Goal: Information Seeking & Learning: Learn about a topic

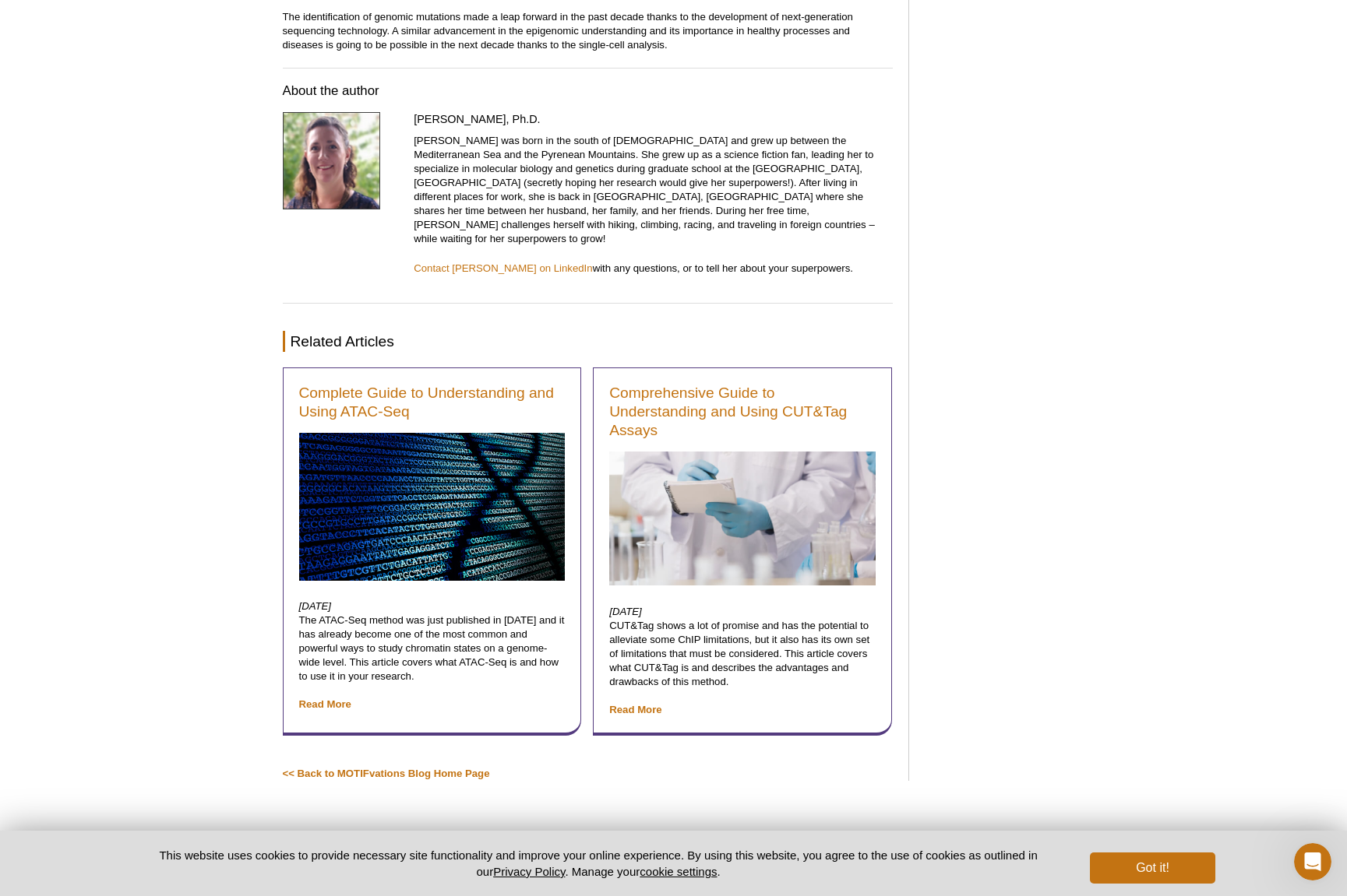
scroll to position [4677, 0]
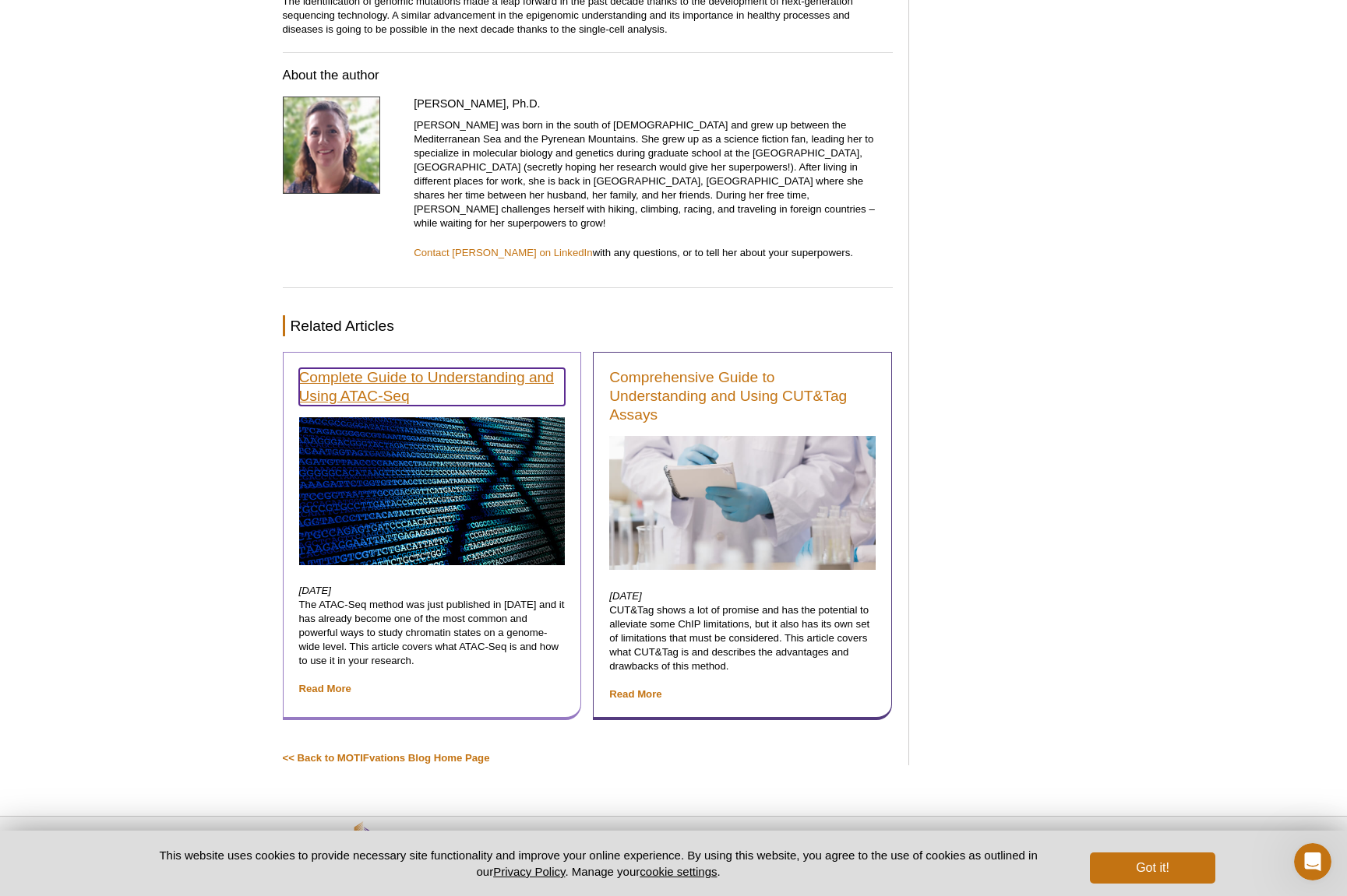
click at [339, 369] on link "Complete Guide to Understanding and Using ATAC-Seq" at bounding box center [432, 387] width 267 height 37
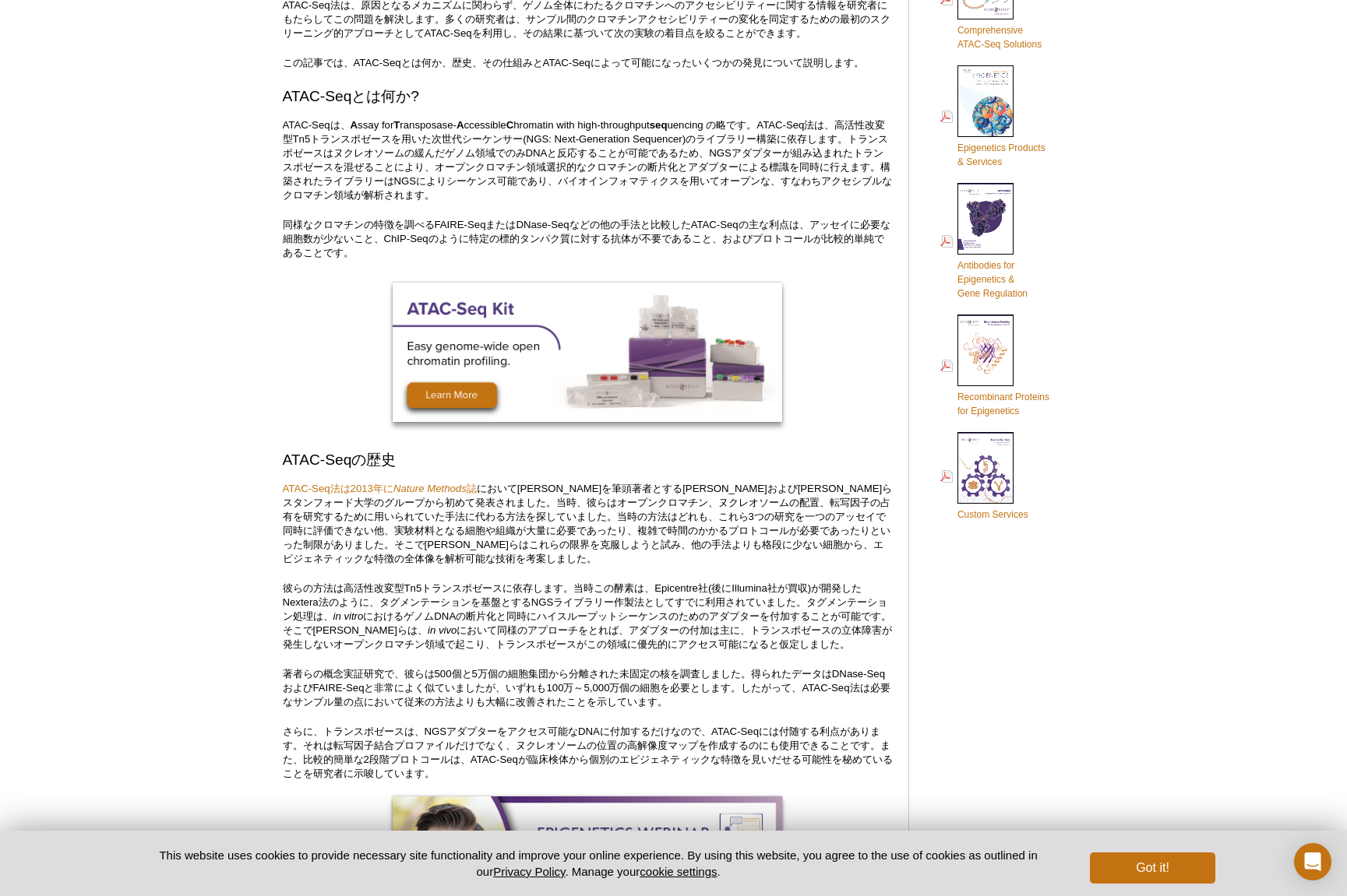
scroll to position [545, 0]
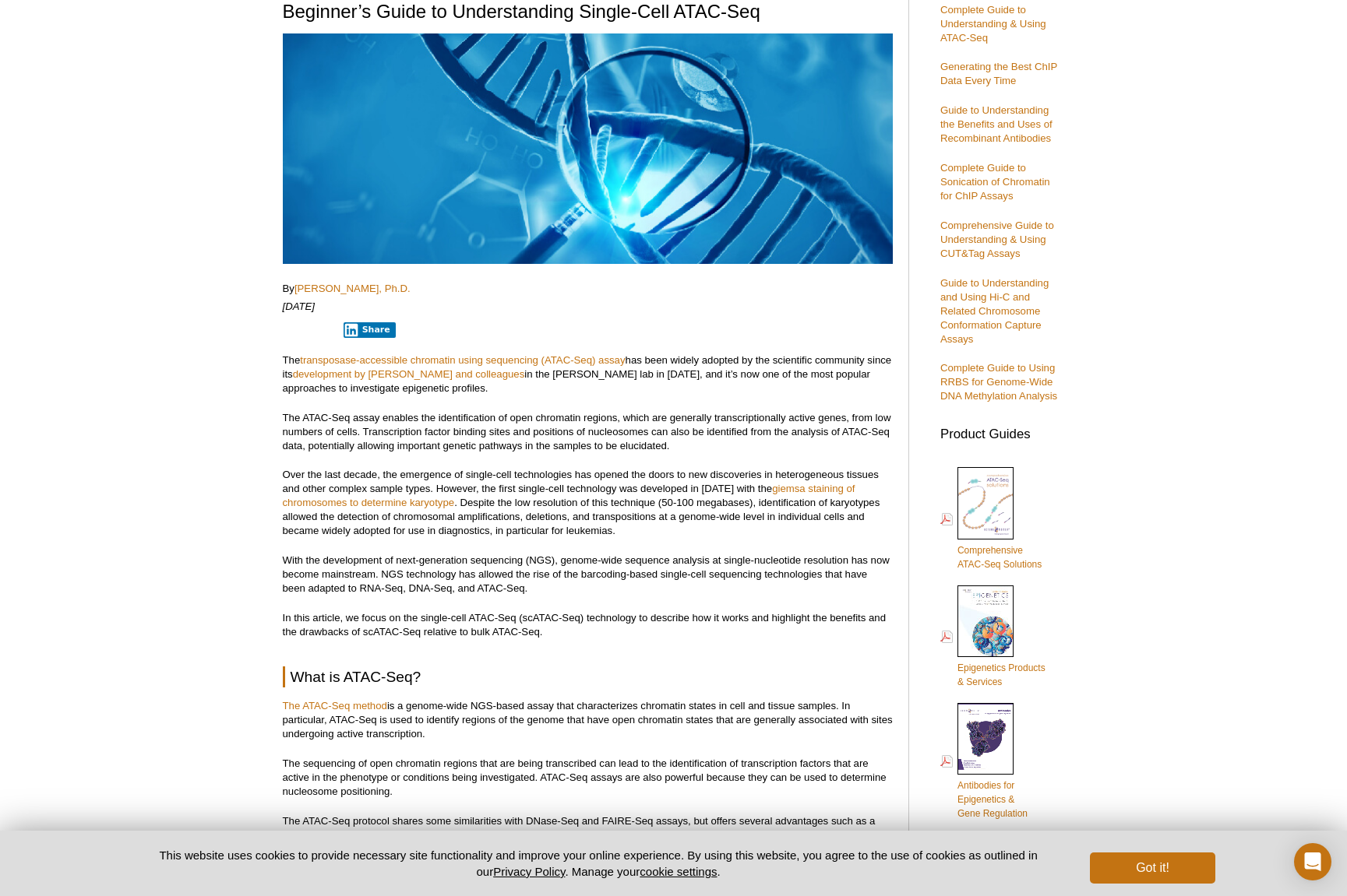
scroll to position [234, 0]
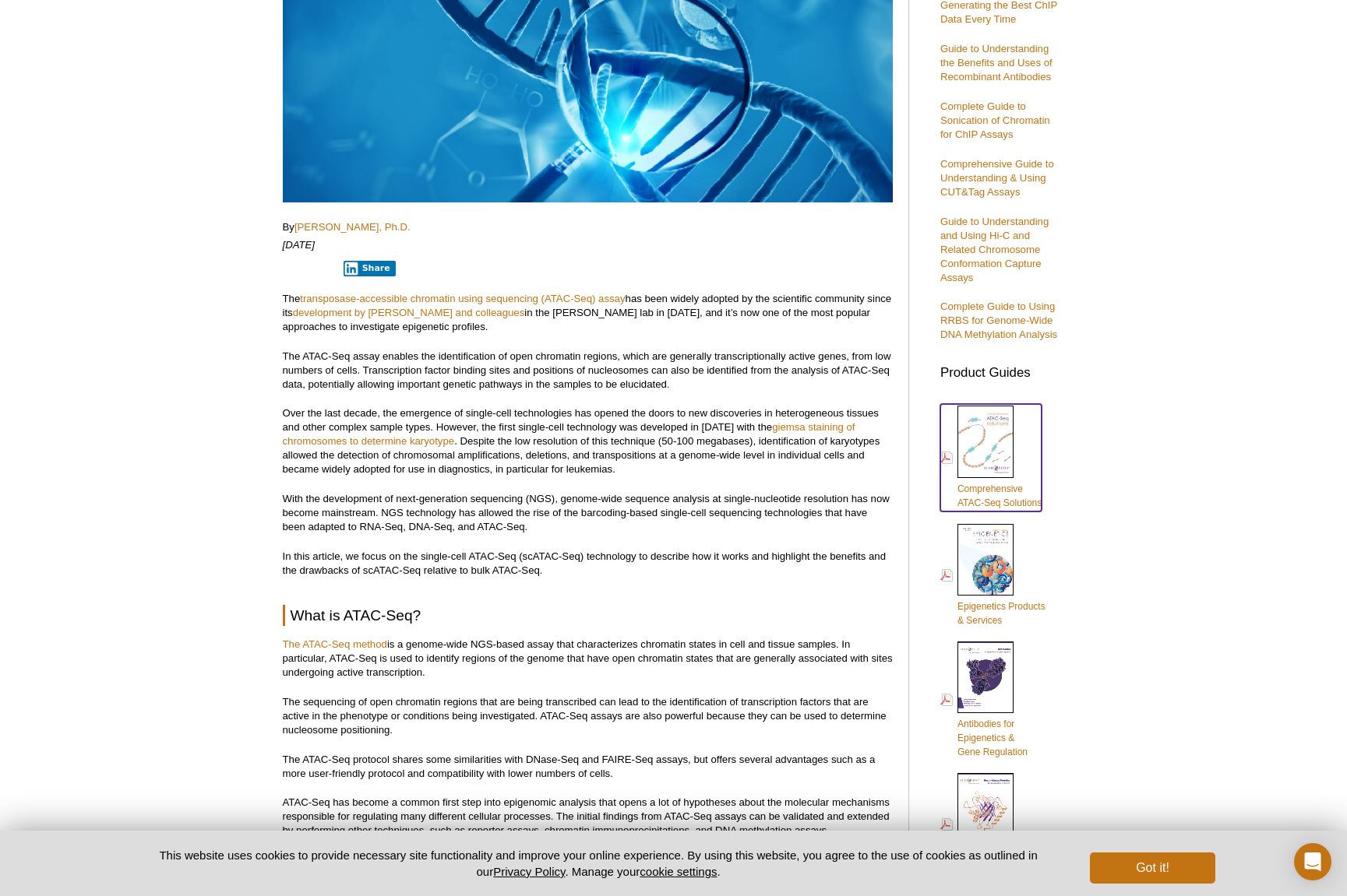
click at [989, 501] on span "Comprehensive ATAC-Seq Solutions" at bounding box center [999, 496] width 84 height 25
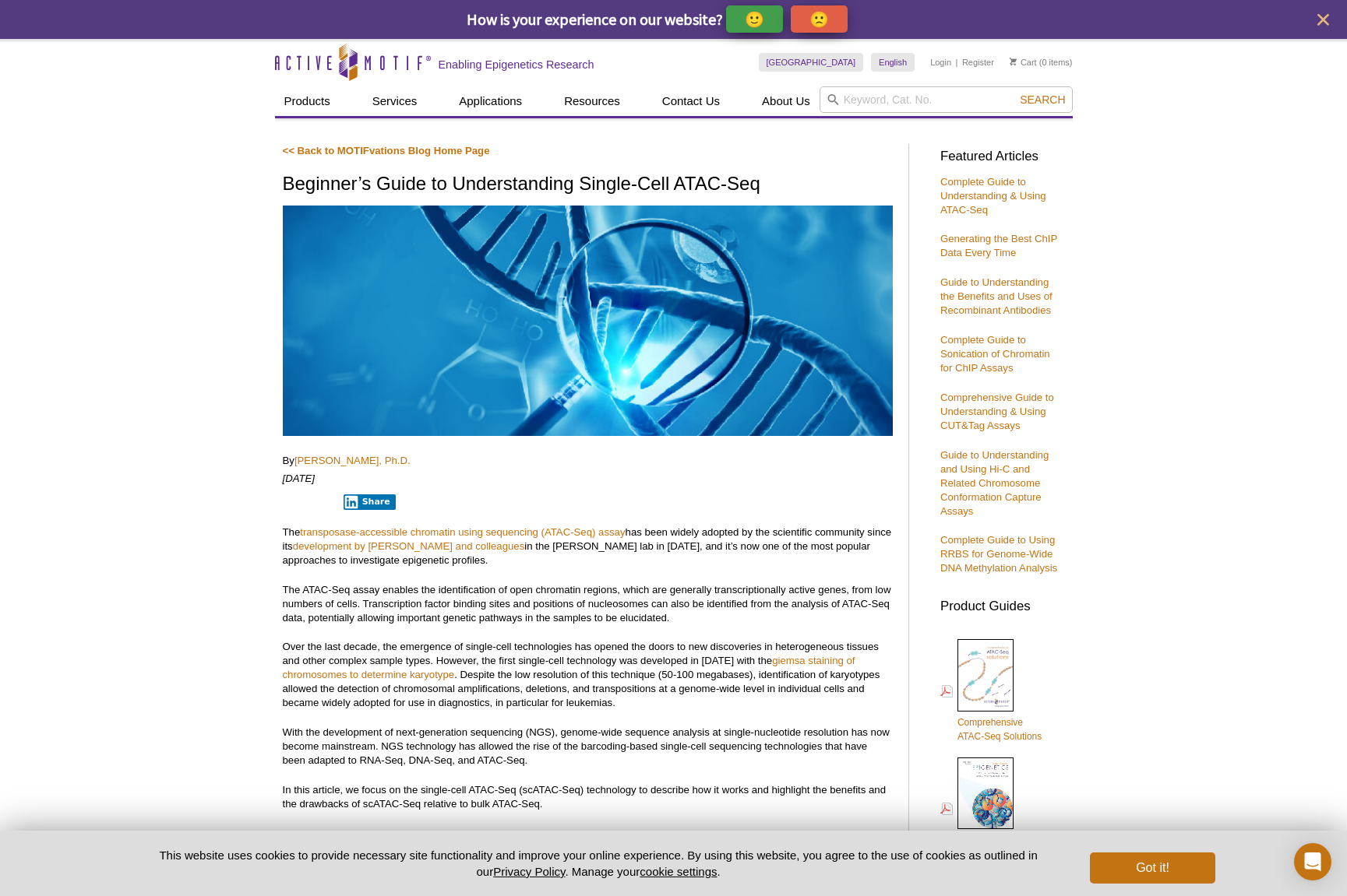
drag, startPoint x: 848, startPoint y: 349, endPoint x: 761, endPoint y: 550, distance: 219.0
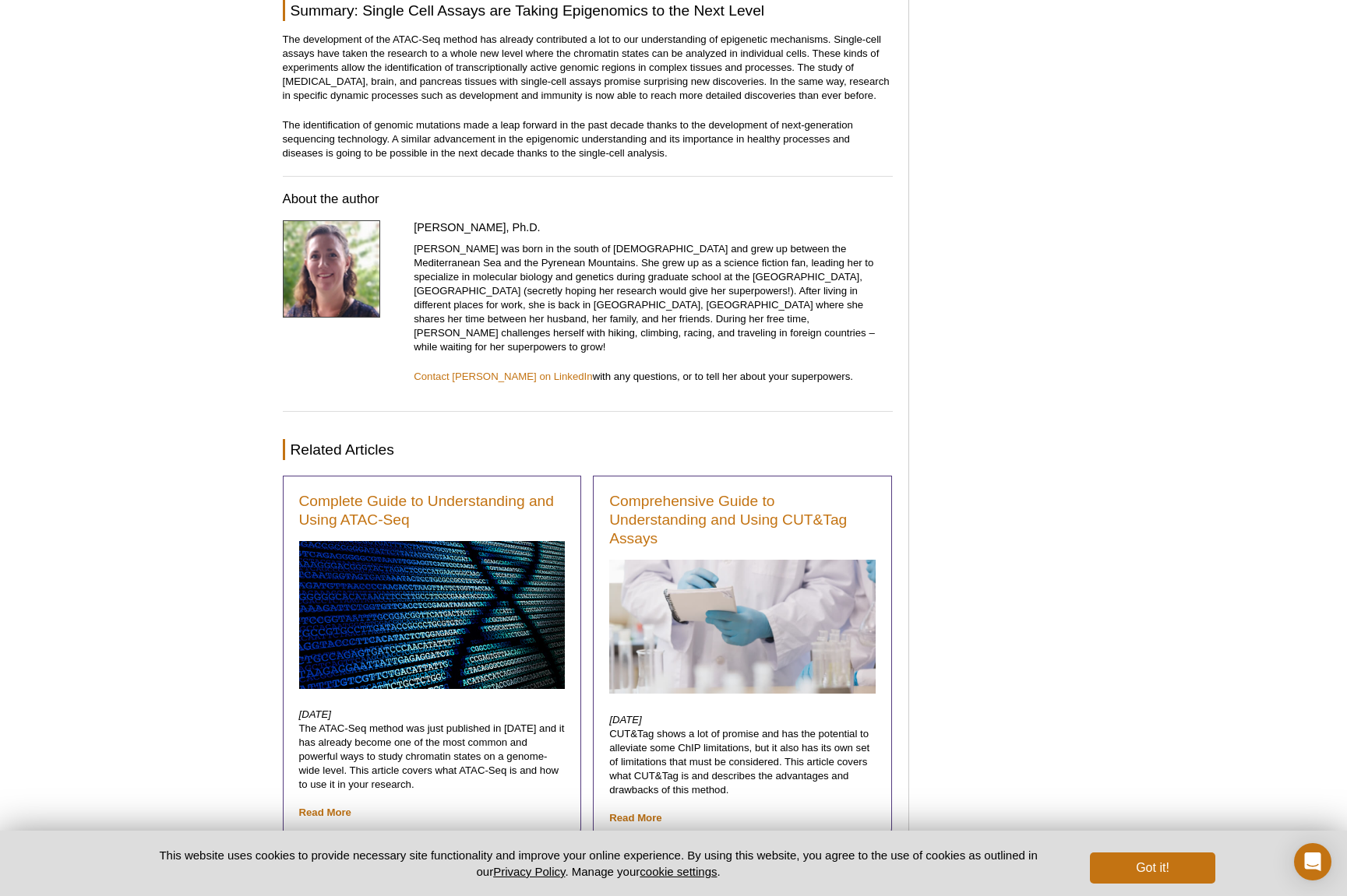
scroll to position [4631, 0]
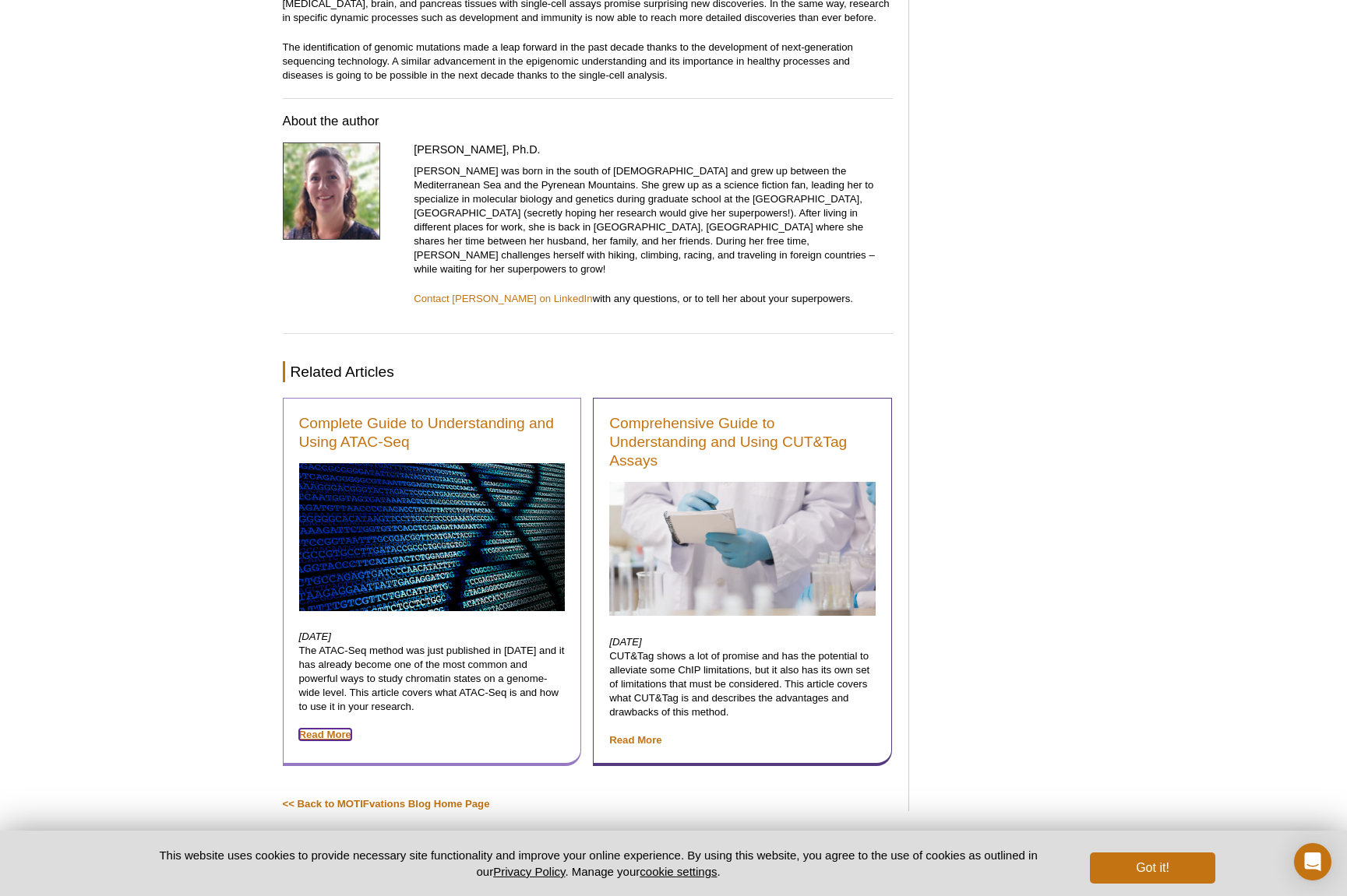
click at [344, 729] on link "Read More" at bounding box center [325, 735] width 53 height 11
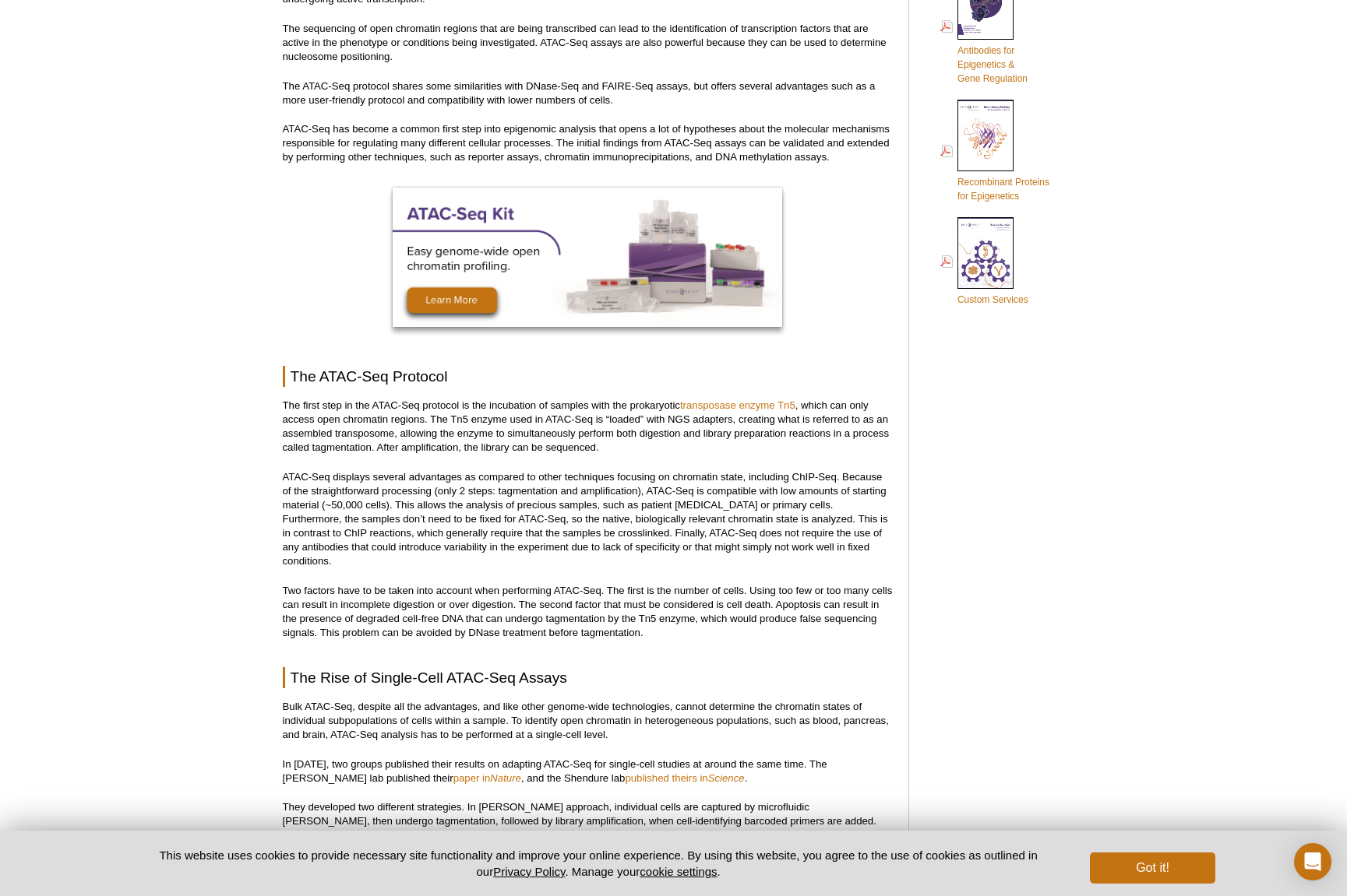
scroll to position [973, 0]
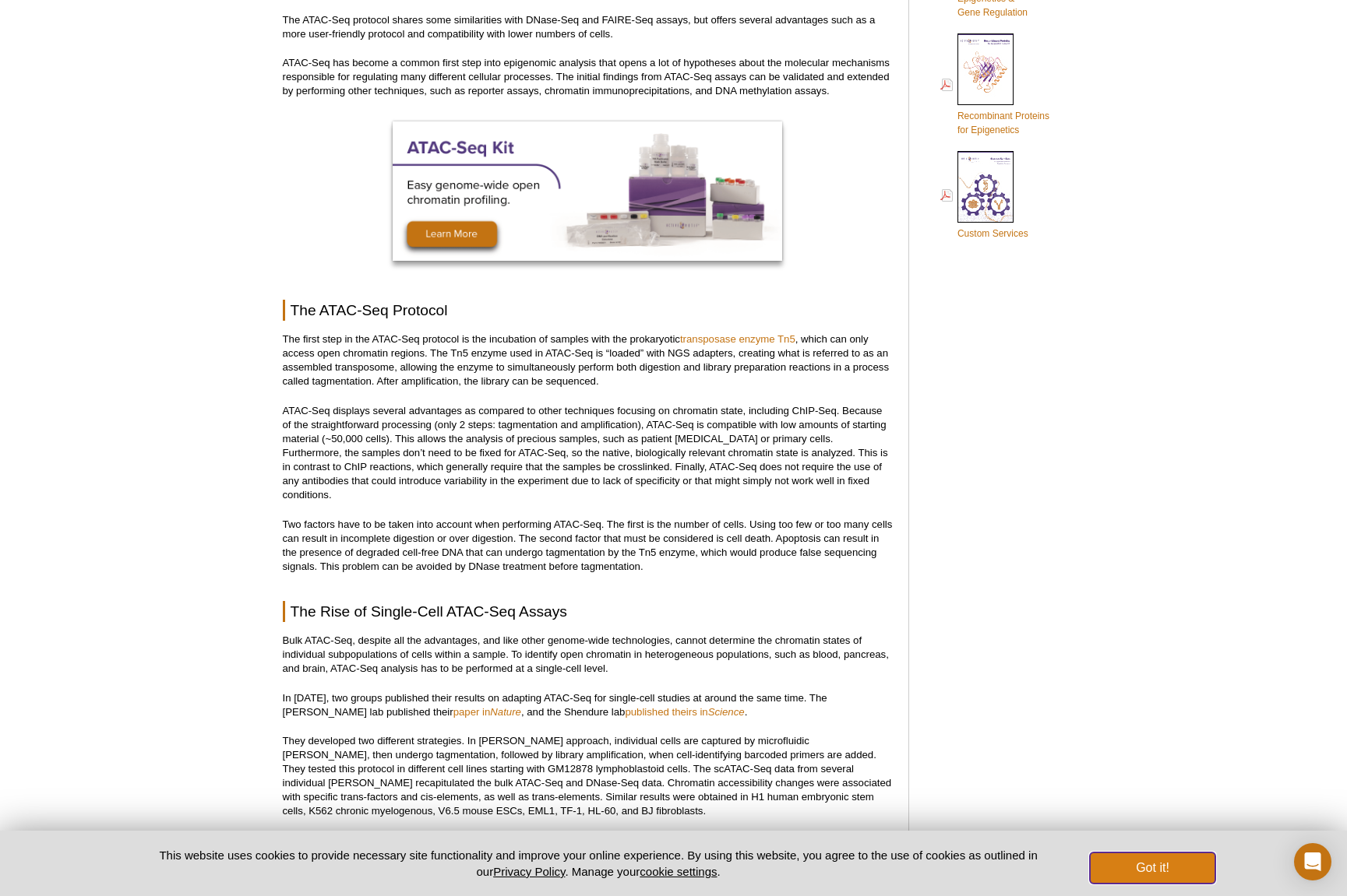
click at [1158, 870] on button "Got it!" at bounding box center [1152, 868] width 124 height 32
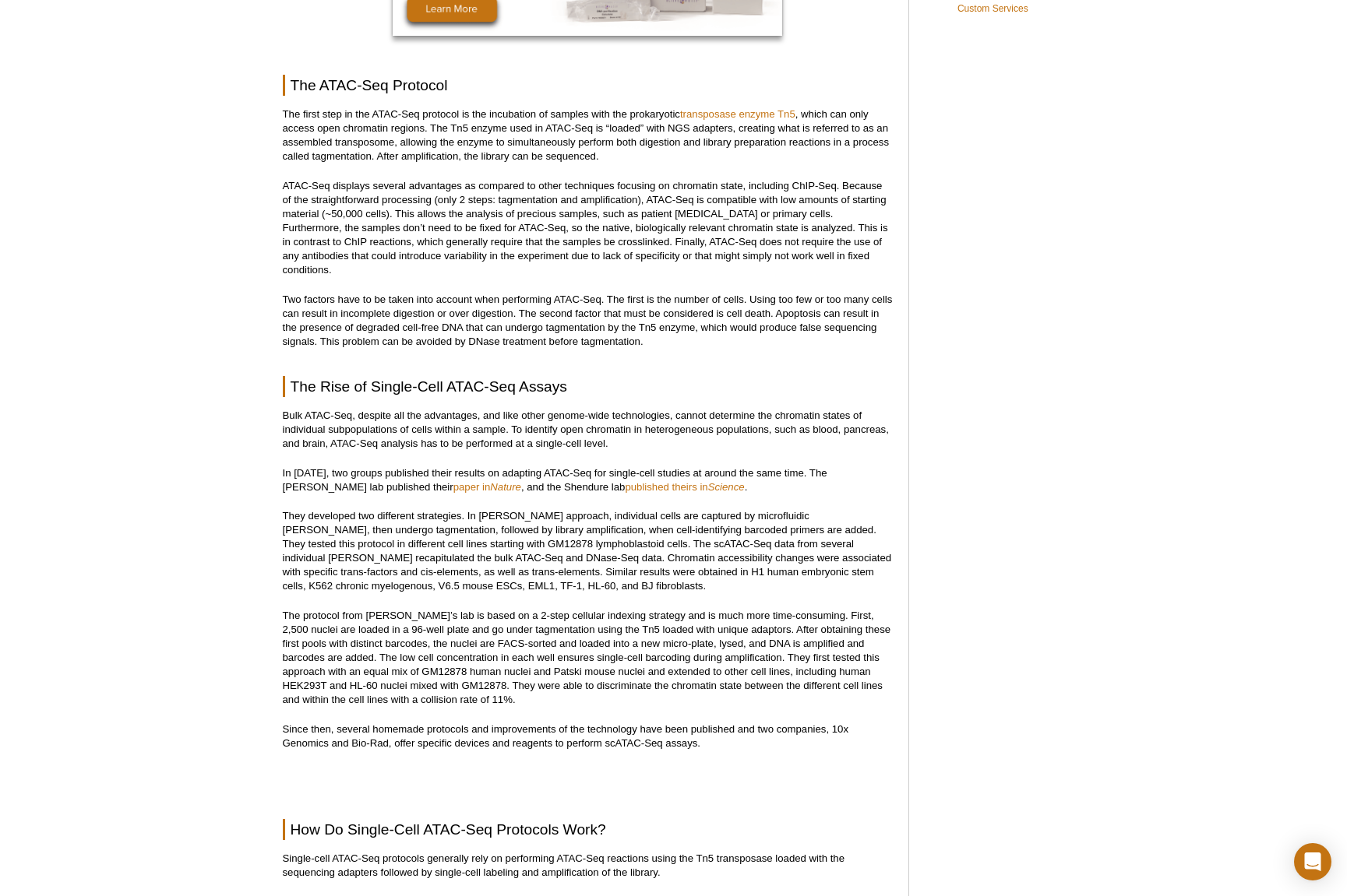
scroll to position [1207, 0]
